Goal: Find specific page/section: Find specific page/section

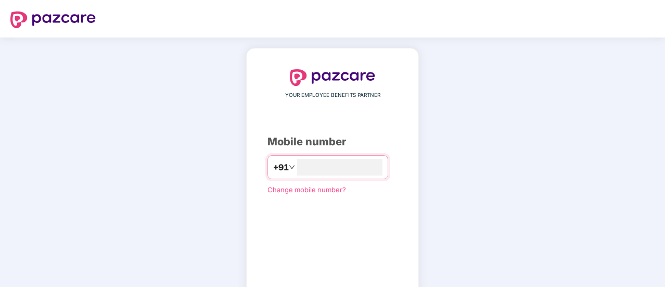
scroll to position [57, 0]
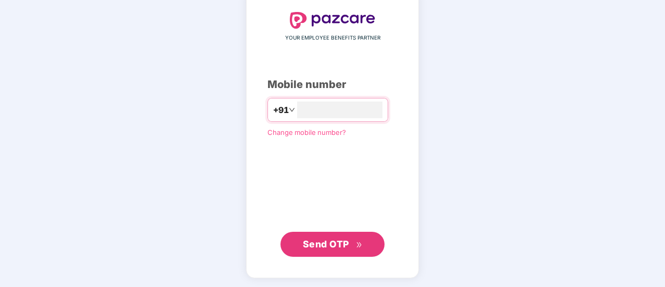
type input "**********"
click at [326, 236] on span "Send OTP" at bounding box center [333, 243] width 60 height 15
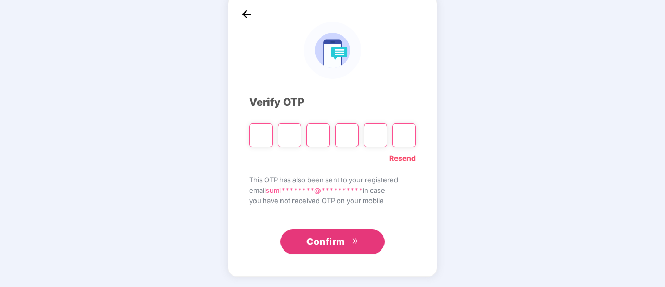
scroll to position [52, 0]
type input "*"
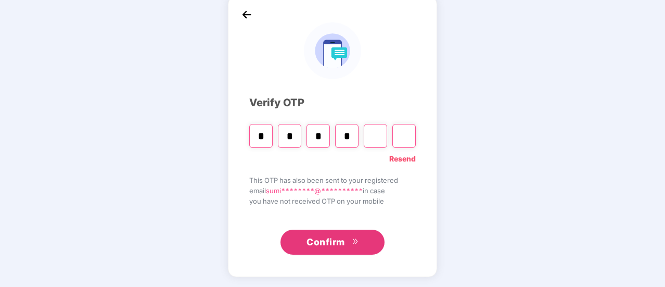
type input "*"
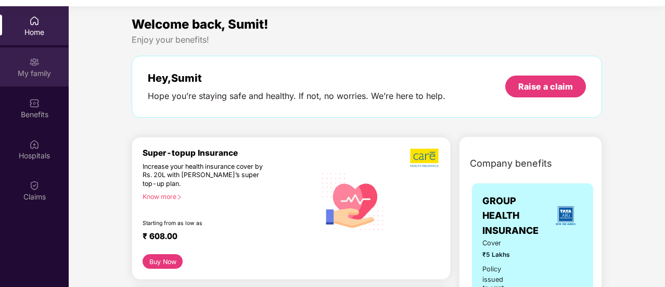
click at [39, 69] on div "My family" at bounding box center [34, 73] width 69 height 10
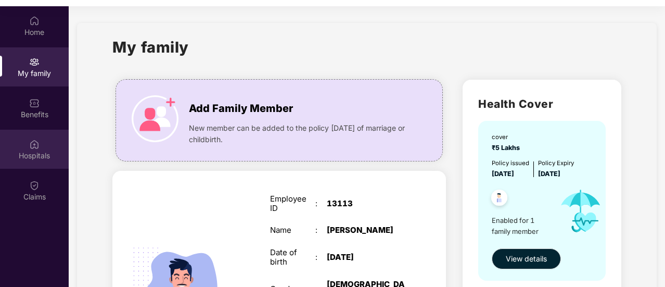
click at [33, 146] on img at bounding box center [34, 144] width 10 height 10
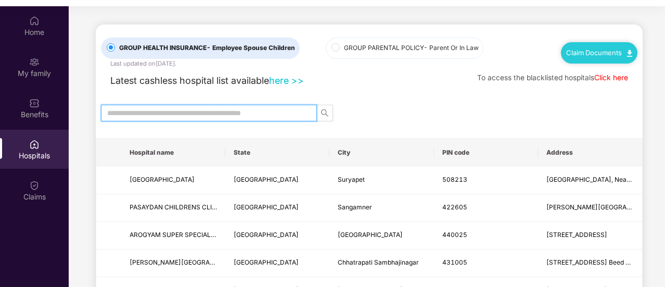
click at [247, 115] on input "text" at bounding box center [204, 112] width 195 height 11
type input "*"
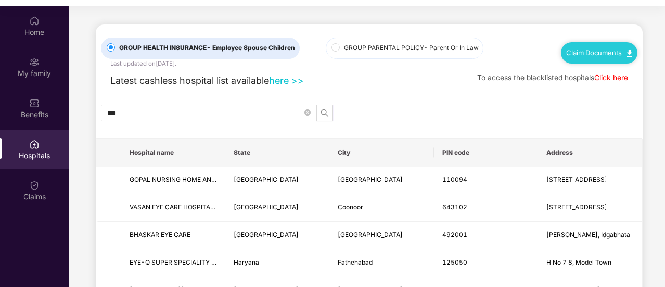
click at [344, 152] on th "City" at bounding box center [382, 152] width 104 height 28
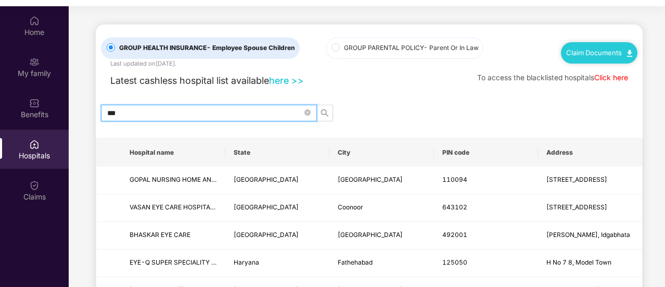
click at [218, 114] on input "***" at bounding box center [204, 112] width 195 height 11
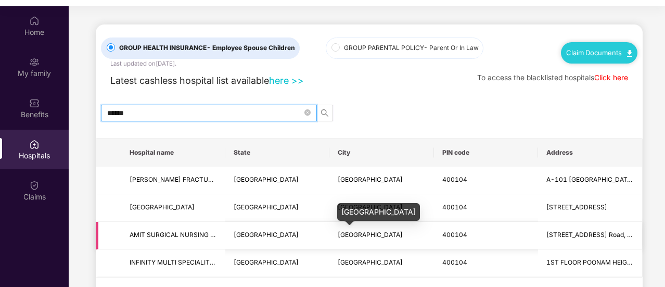
scroll to position [48, 0]
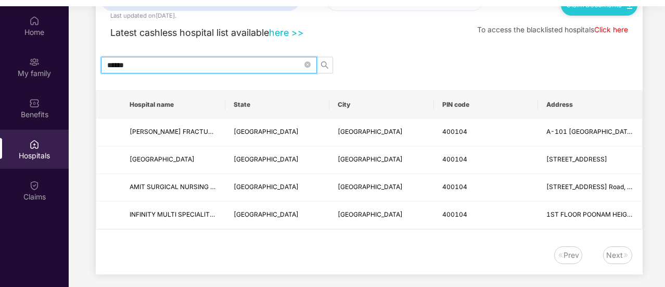
click at [213, 67] on input "******" at bounding box center [204, 64] width 195 height 11
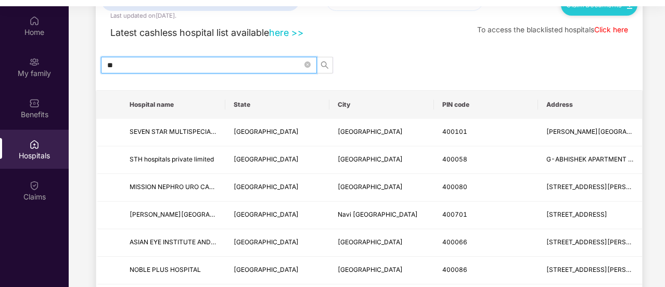
type input "*"
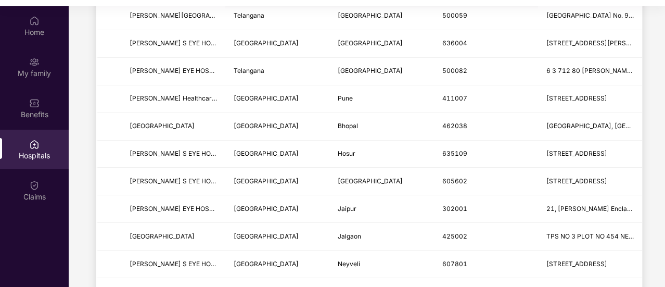
scroll to position [0, 0]
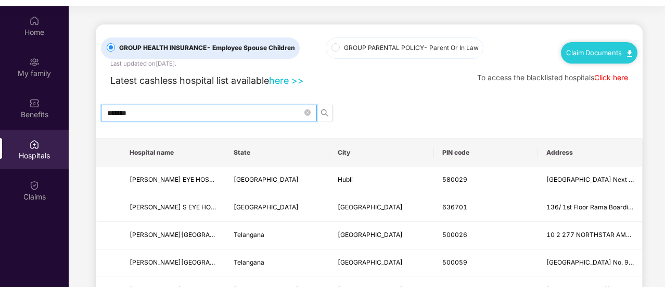
type input "*******"
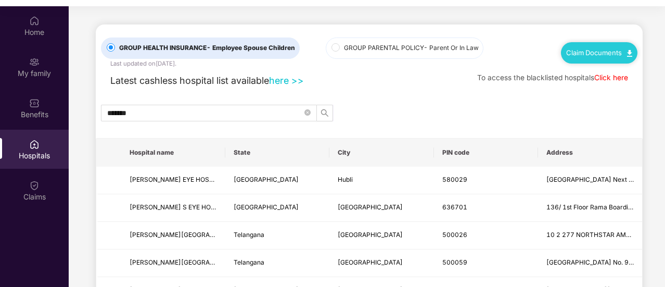
click at [289, 83] on link "here >>" at bounding box center [286, 80] width 35 height 11
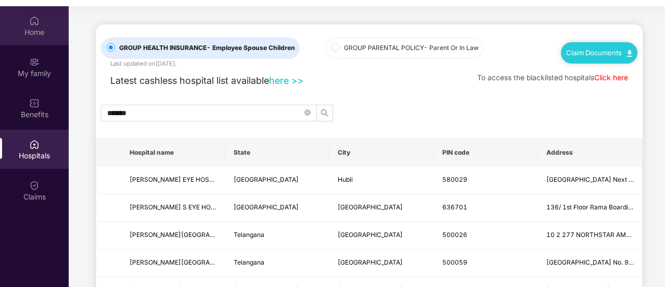
click at [43, 34] on div "Home" at bounding box center [34, 32] width 69 height 10
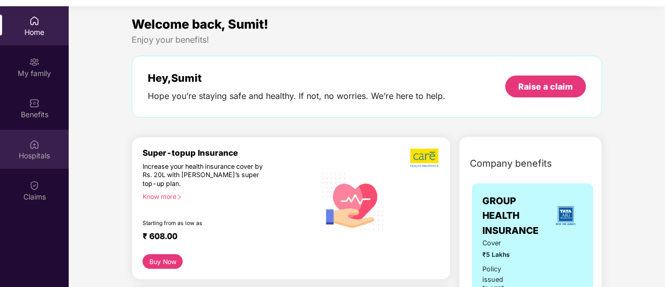
click at [40, 144] on div "Hospitals" at bounding box center [34, 149] width 69 height 39
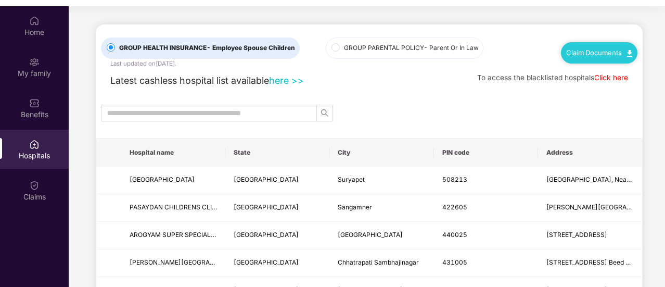
click at [281, 78] on link "here >>" at bounding box center [286, 80] width 35 height 11
